Goal: Use online tool/utility: Utilize a website feature to perform a specific function

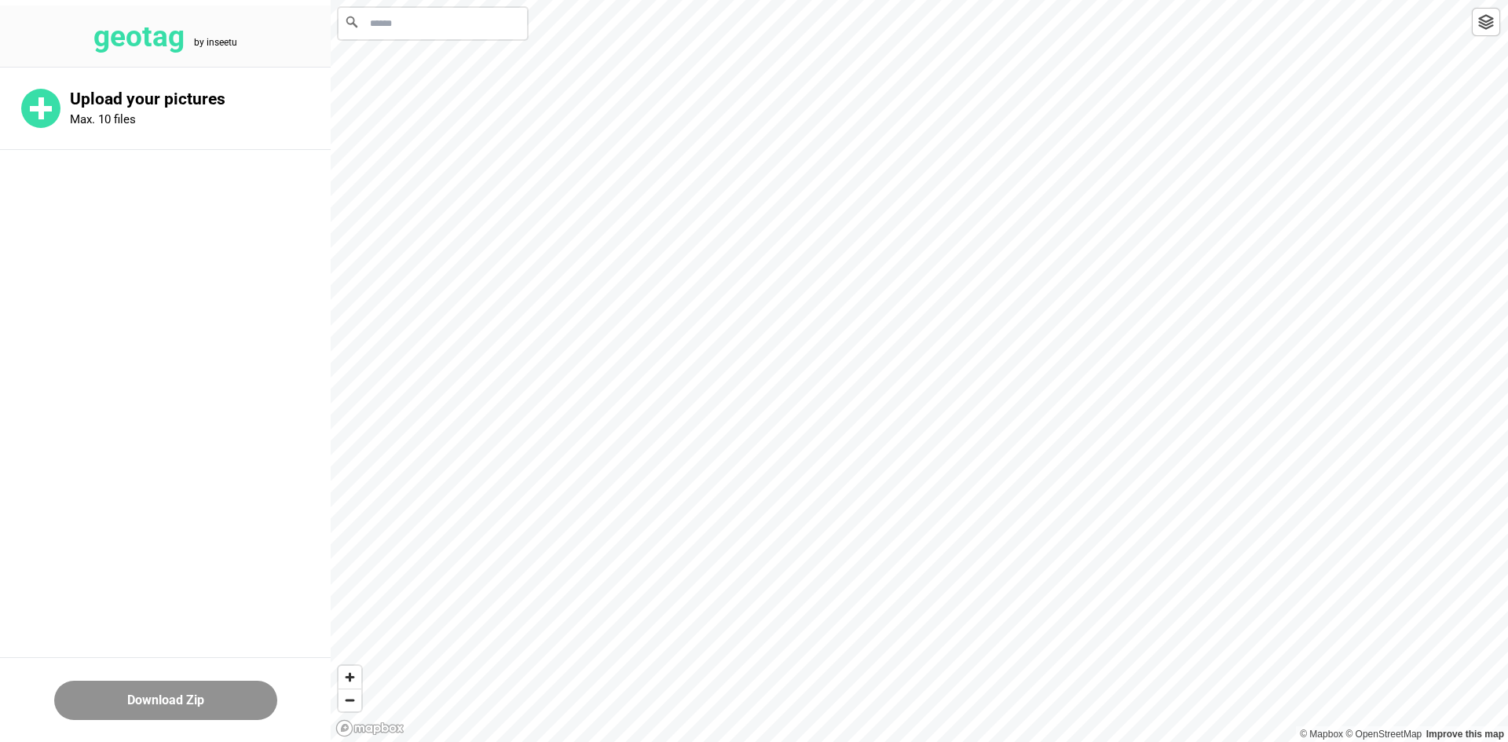
click at [438, 32] on input "Search" at bounding box center [432, 23] width 188 height 31
paste input "**********"
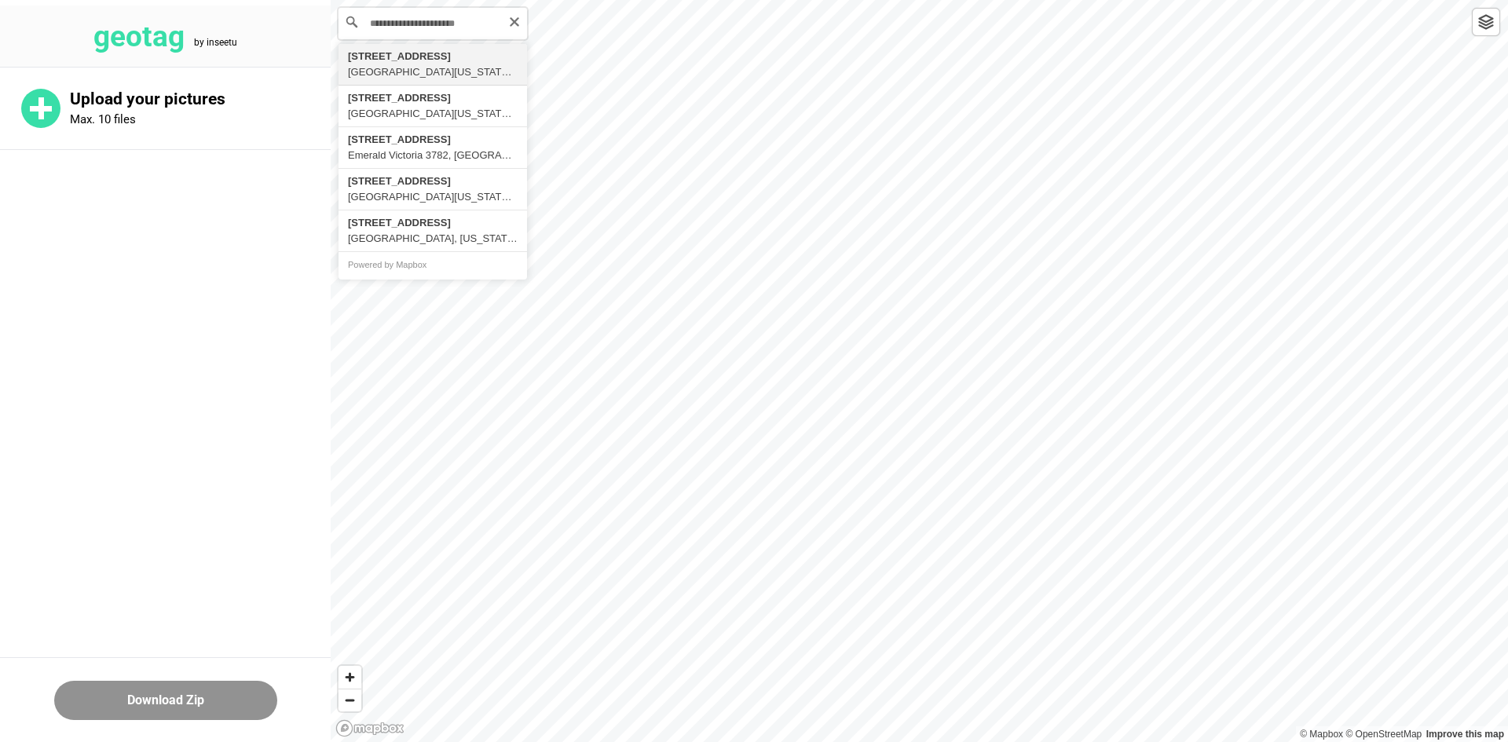
type input "**********"
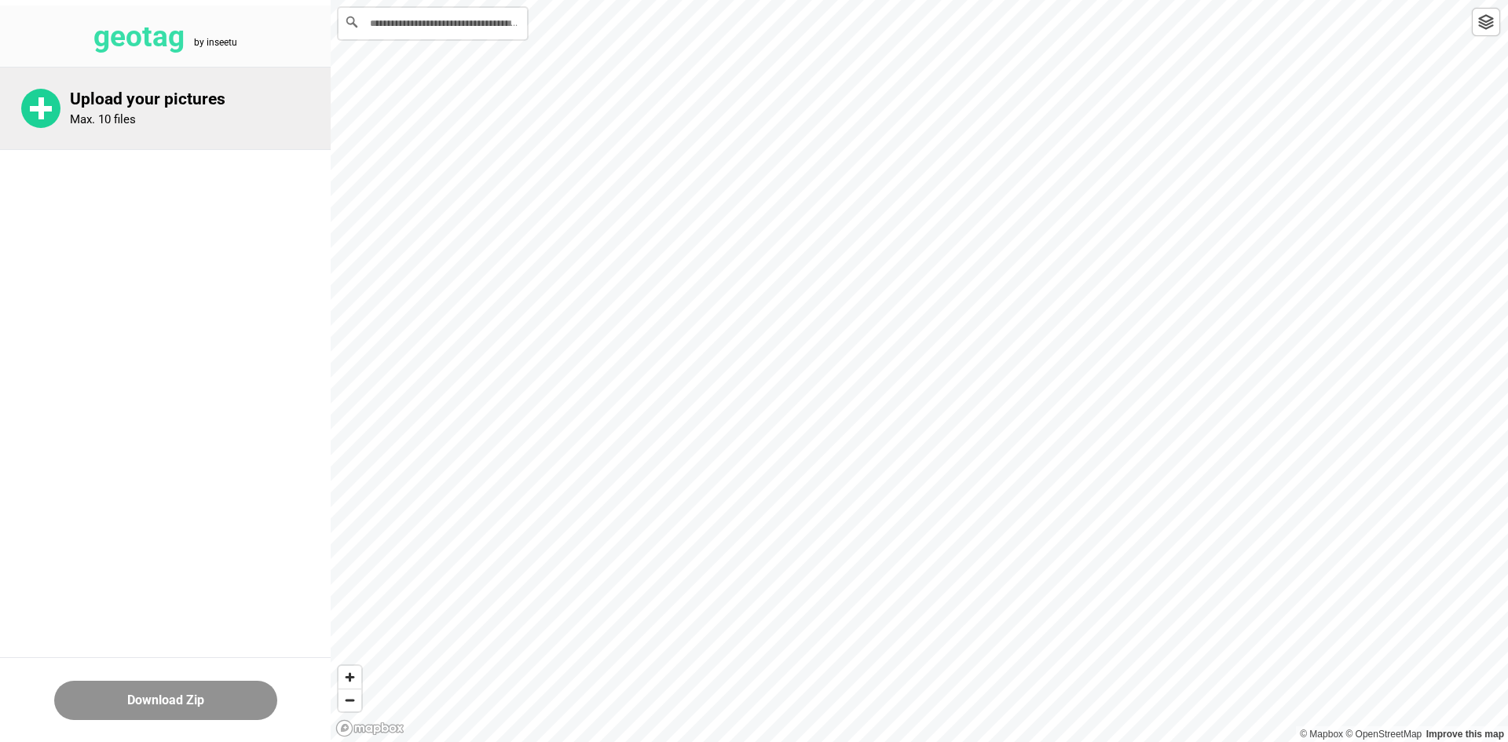
click at [226, 141] on div "Upload your pictures Max. 10 files" at bounding box center [165, 109] width 331 height 82
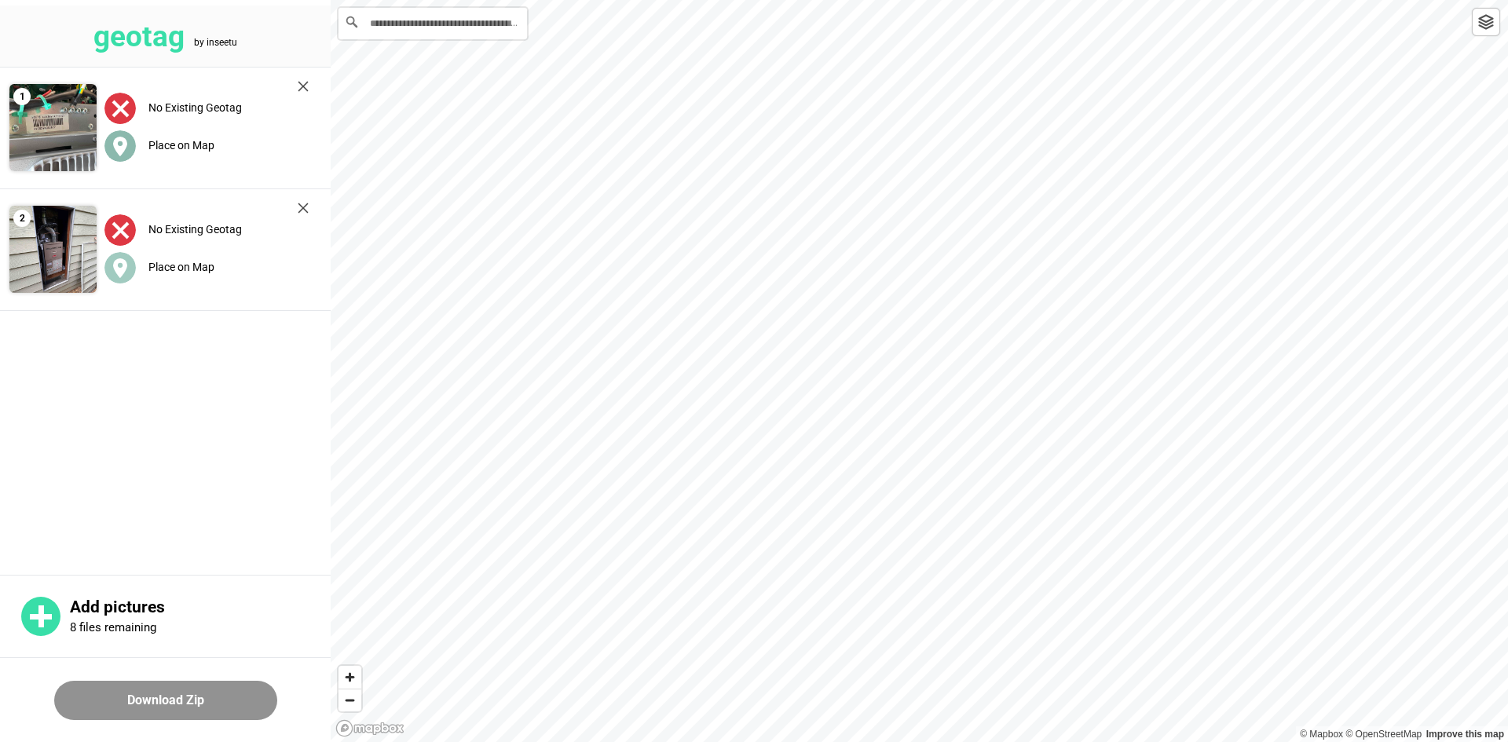
click at [192, 144] on label "Place on Map" at bounding box center [181, 145] width 66 height 13
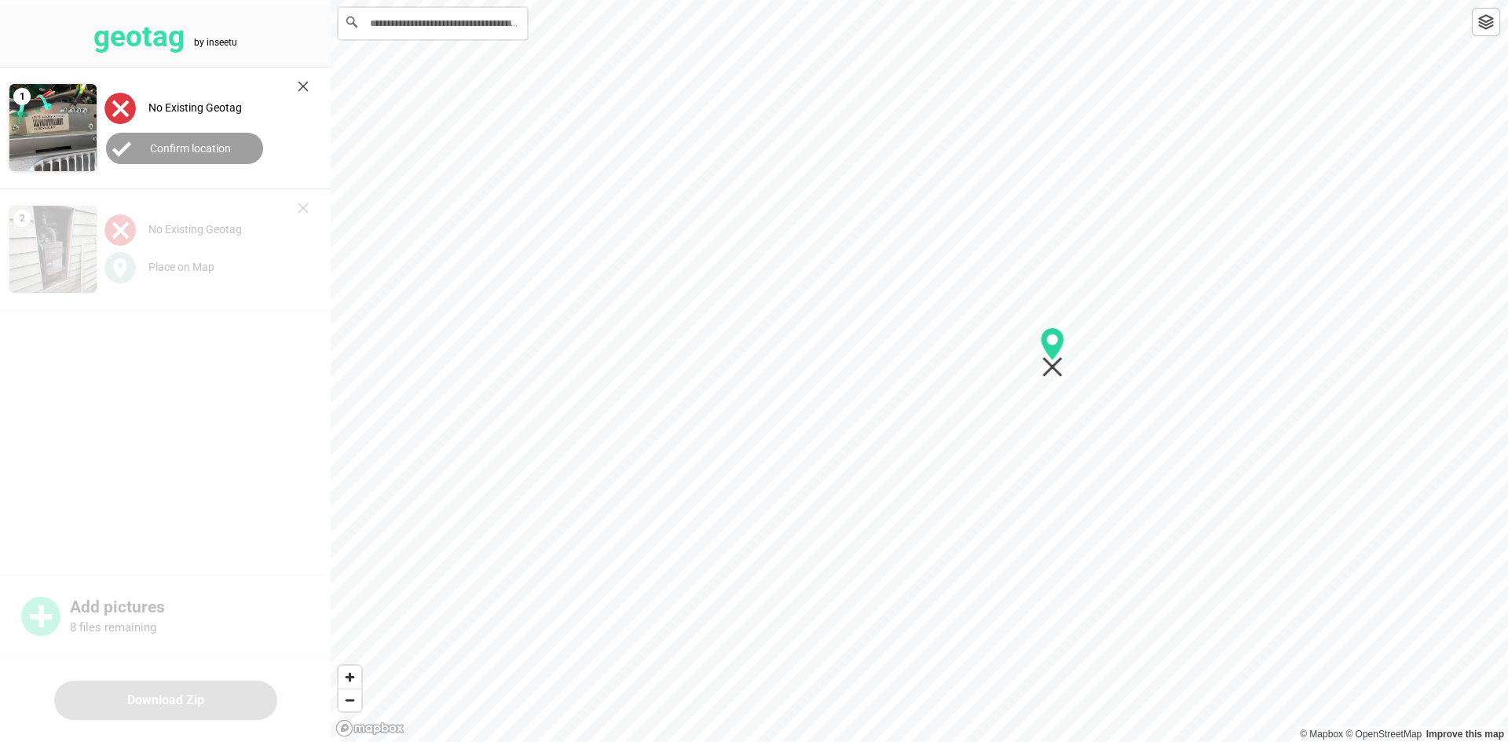
drag, startPoint x: 875, startPoint y: 433, endPoint x: 1059, endPoint y: 371, distance: 194.9
click at [1060, 370] on icon "Map marker" at bounding box center [1052, 367] width 20 height 20
click at [202, 158] on button "Confirm location" at bounding box center [184, 148] width 157 height 31
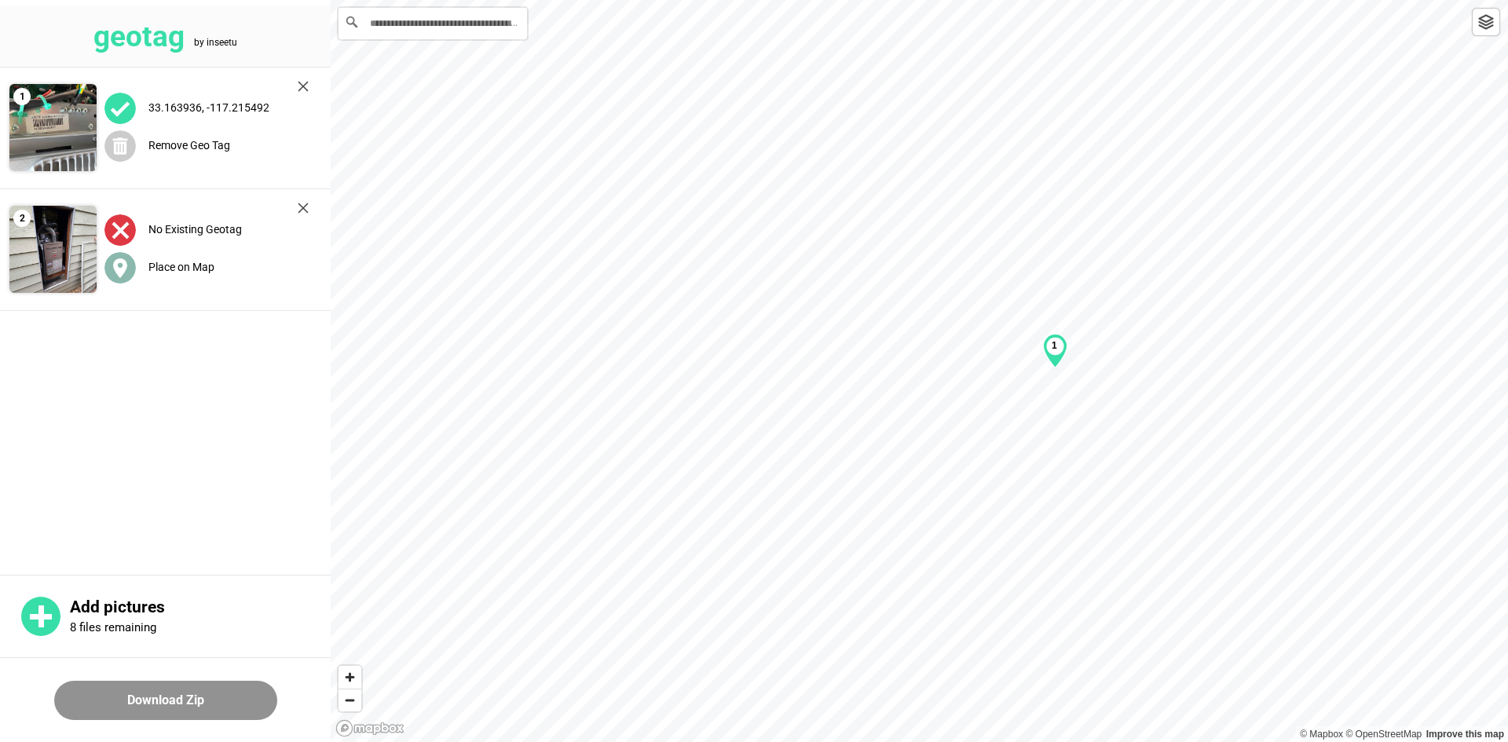
click at [181, 269] on label "Place on Map" at bounding box center [181, 267] width 66 height 13
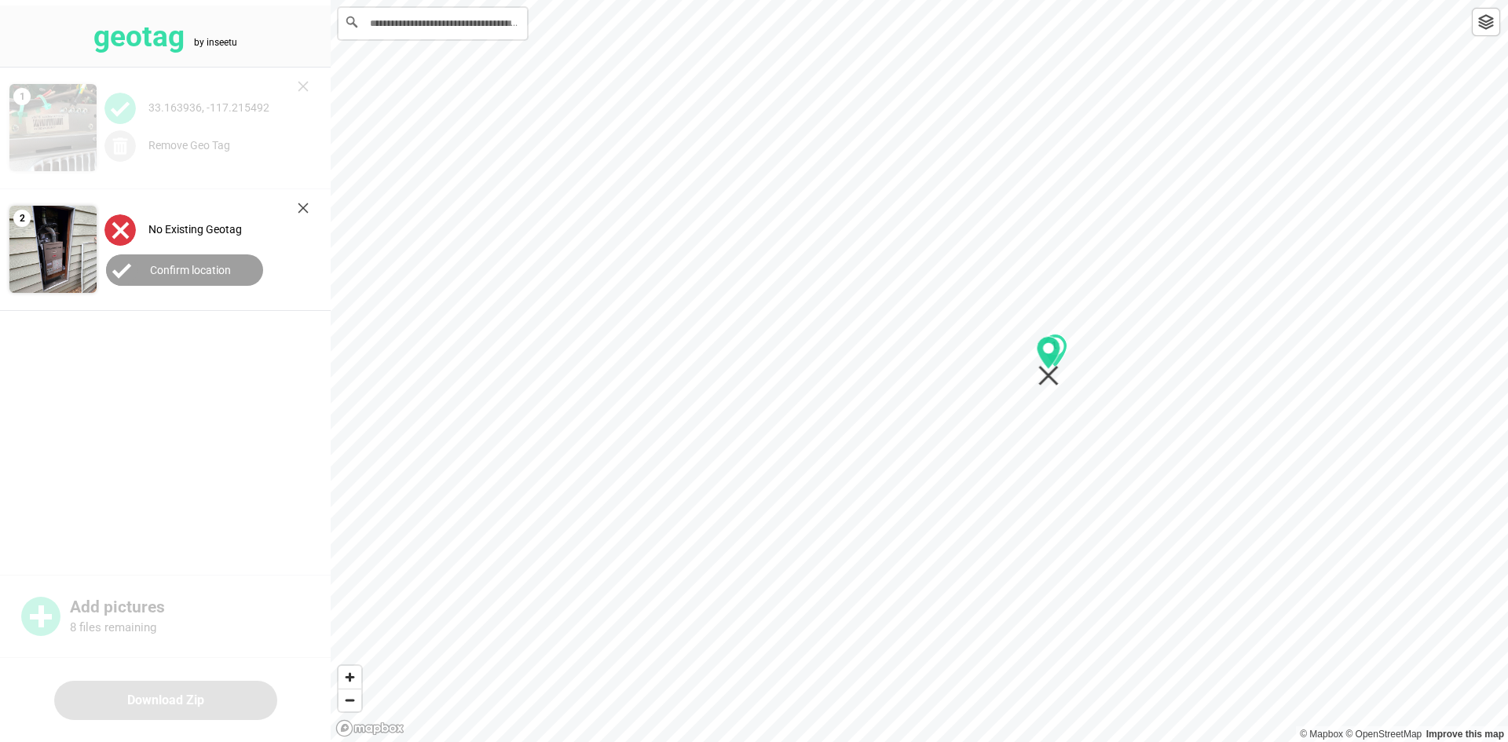
drag, startPoint x: 927, startPoint y: 380, endPoint x: 1049, endPoint y: 370, distance: 122.1
click at [1059, 370] on icon "Map marker" at bounding box center [1048, 376] width 20 height 20
click at [173, 275] on label "Confirm location" at bounding box center [190, 270] width 81 height 13
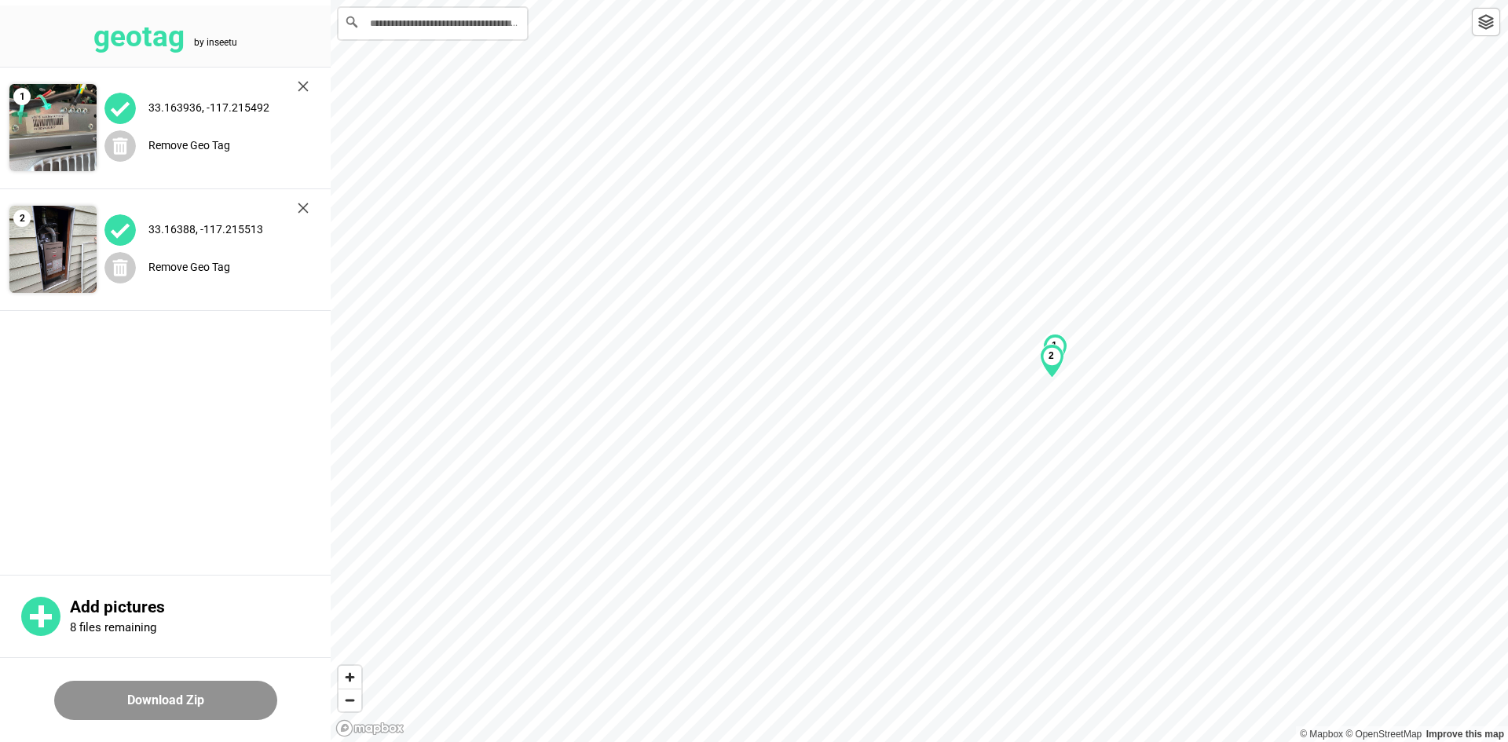
click at [160, 706] on button "Download Zip" at bounding box center [165, 700] width 223 height 39
